Goal: Communication & Community: Answer question/provide support

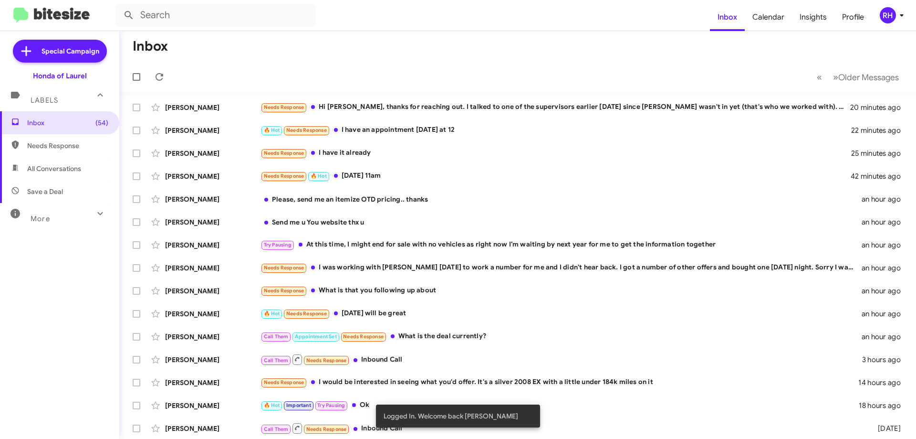
click at [94, 214] on icon at bounding box center [99, 213] width 11 height 11
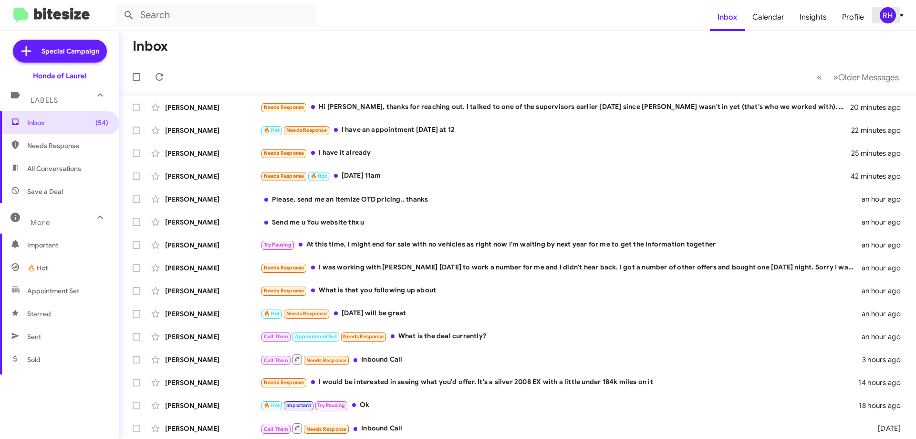
click at [901, 16] on icon at bounding box center [901, 15] width 11 height 11
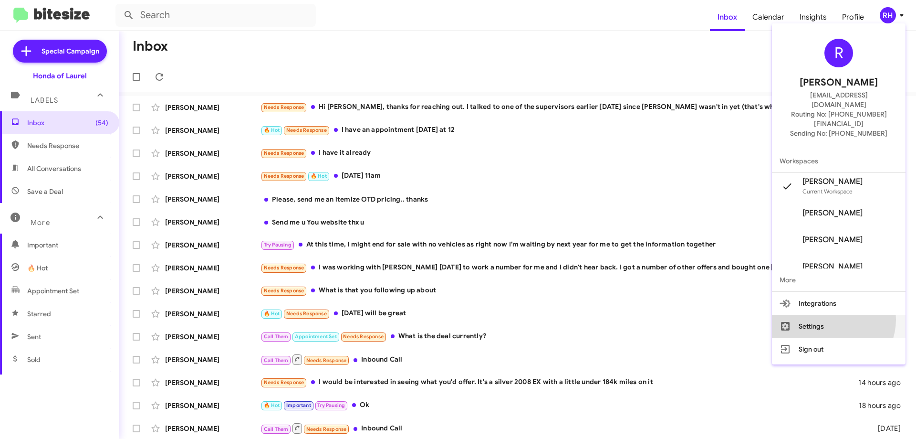
click at [850, 315] on button "Settings" at bounding box center [839, 326] width 134 height 23
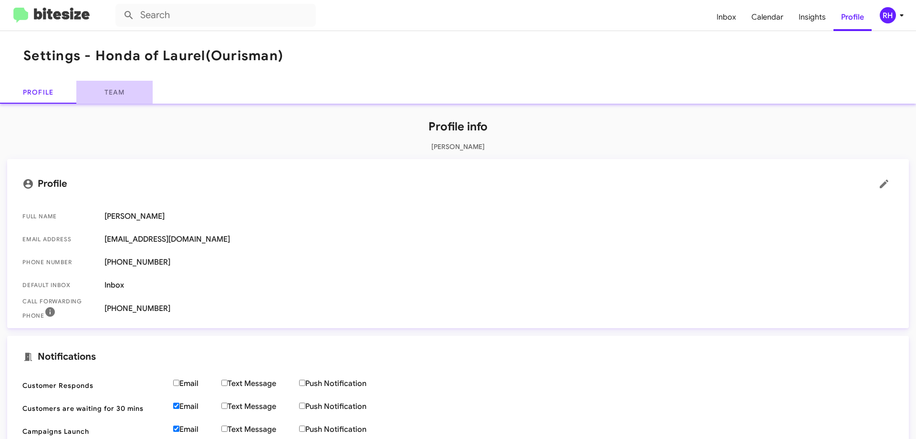
click at [110, 89] on link "Team" at bounding box center [114, 92] width 76 height 23
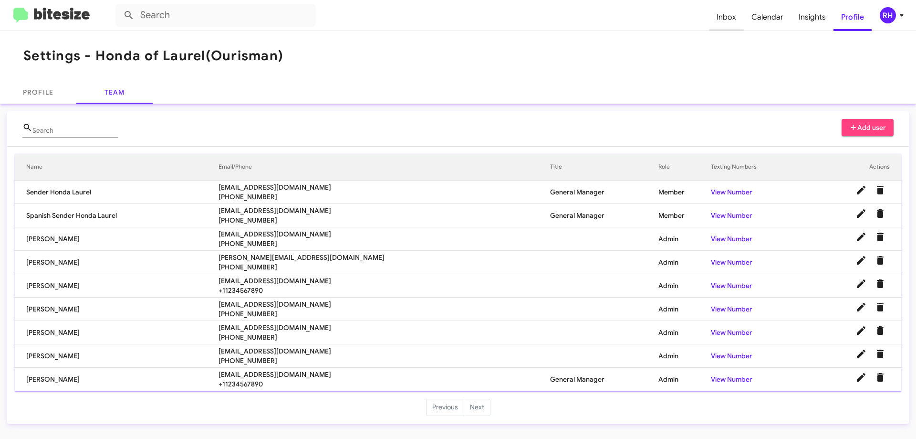
click at [723, 20] on span "Inbox" at bounding box center [726, 17] width 35 height 28
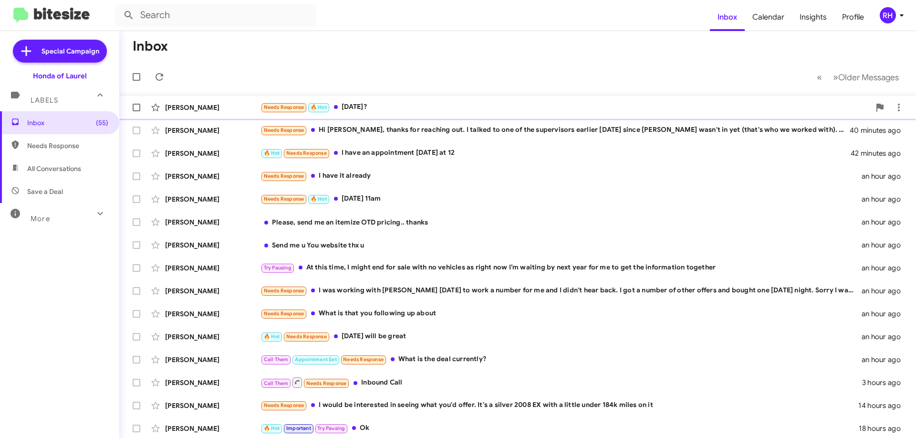
click at [387, 108] on div "Needs Response 🔥 Hot [DATE]?" at bounding box center [566, 107] width 610 height 11
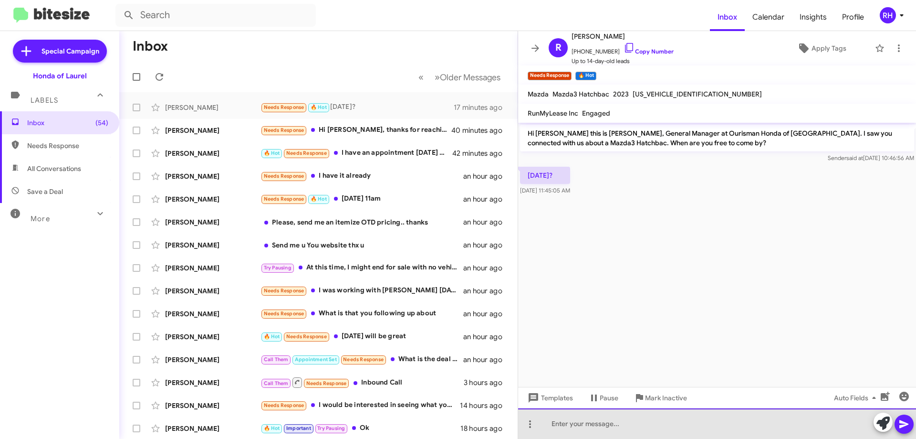
click at [576, 424] on div at bounding box center [717, 423] width 398 height 31
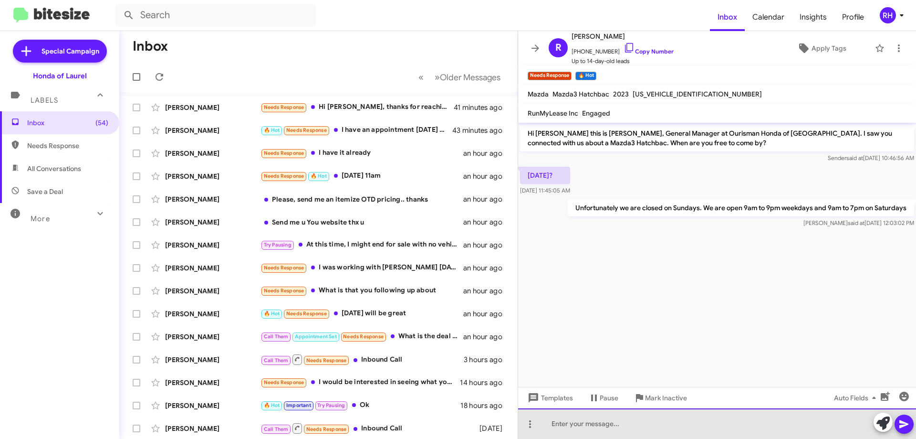
click at [637, 429] on div at bounding box center [717, 423] width 398 height 31
